Goal: Task Accomplishment & Management: Complete application form

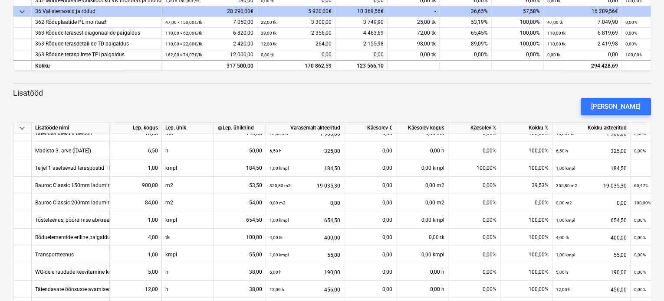
scroll to position [43, 0]
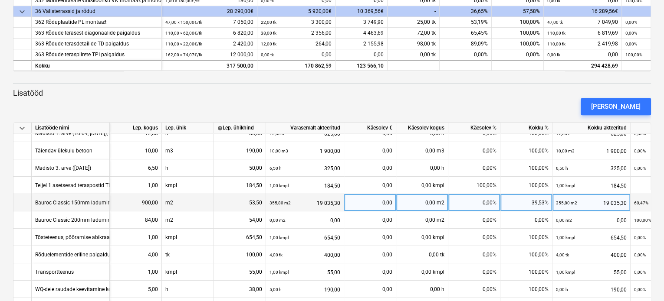
click at [419, 204] on div "0,00 m2" at bounding box center [422, 202] width 52 height 17
type input "159"
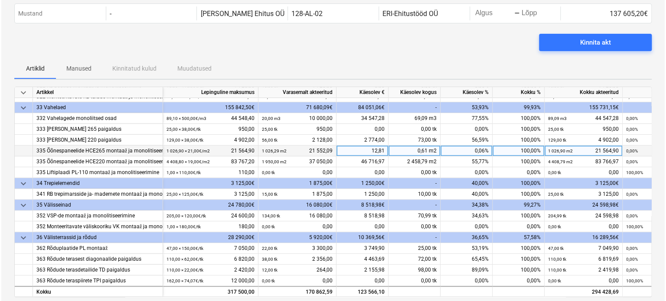
scroll to position [0, 0]
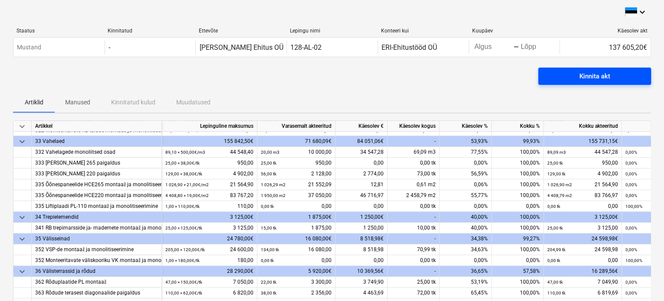
click at [584, 77] on div "Kinnita akt" at bounding box center [594, 76] width 31 height 11
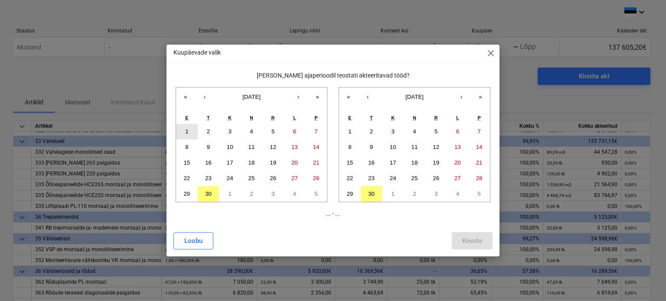
click at [186, 132] on abbr "1" at bounding box center [186, 131] width 3 height 7
click at [376, 195] on button "30" at bounding box center [372, 194] width 22 height 16
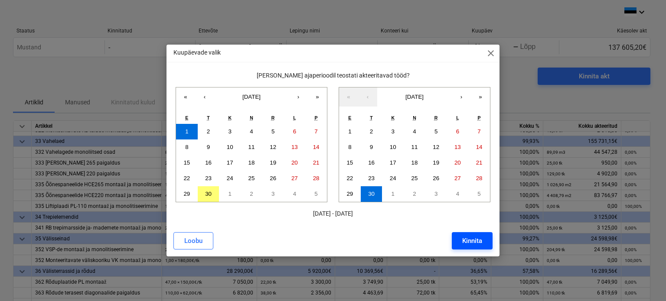
click at [471, 242] on div "Kinnita" at bounding box center [472, 241] width 20 height 11
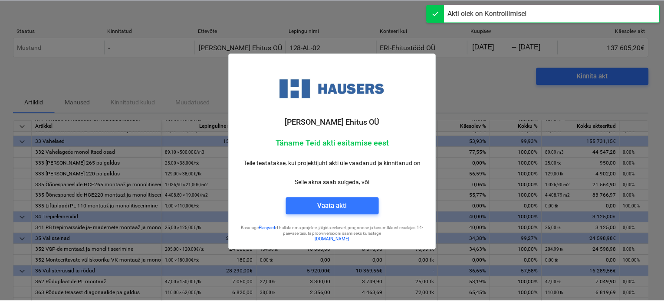
scroll to position [202, 0]
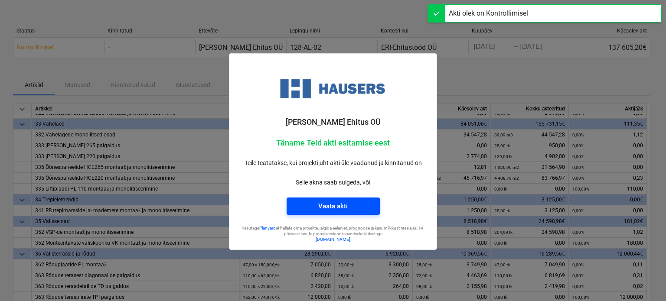
click at [353, 208] on span "Vaata akti" at bounding box center [333, 206] width 72 height 11
